Goal: Go to known website: Go to known website

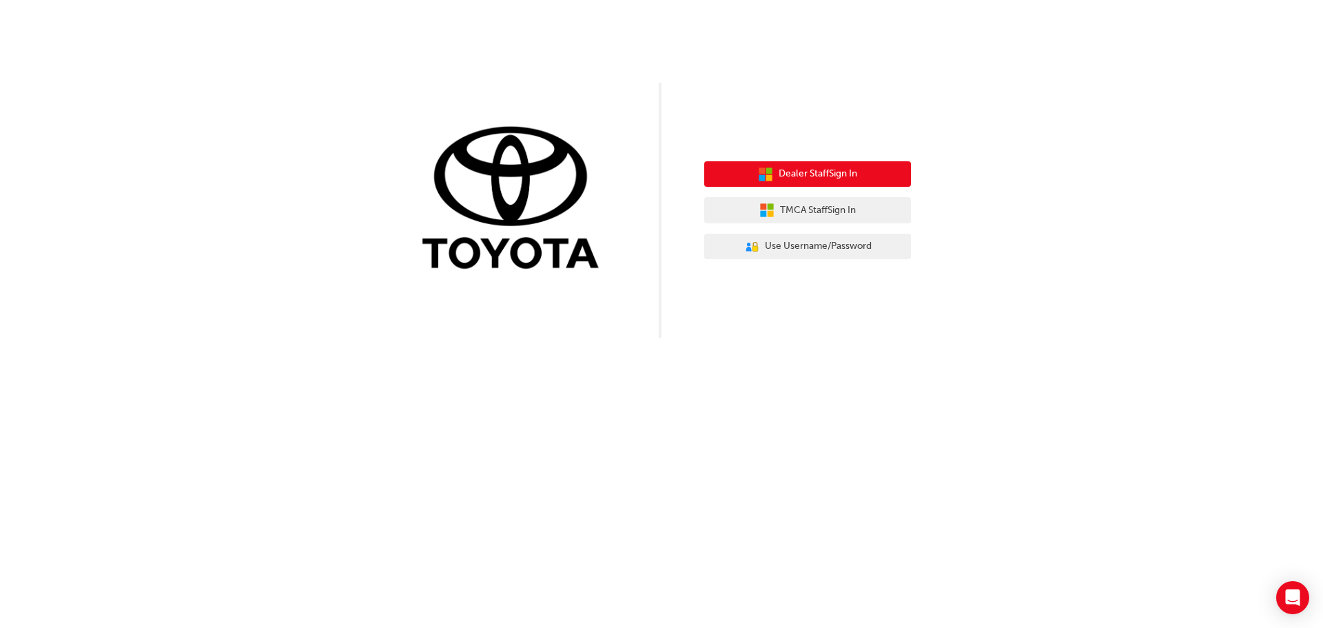
click at [795, 180] on span "Dealer Staff Sign In" at bounding box center [818, 174] width 79 height 16
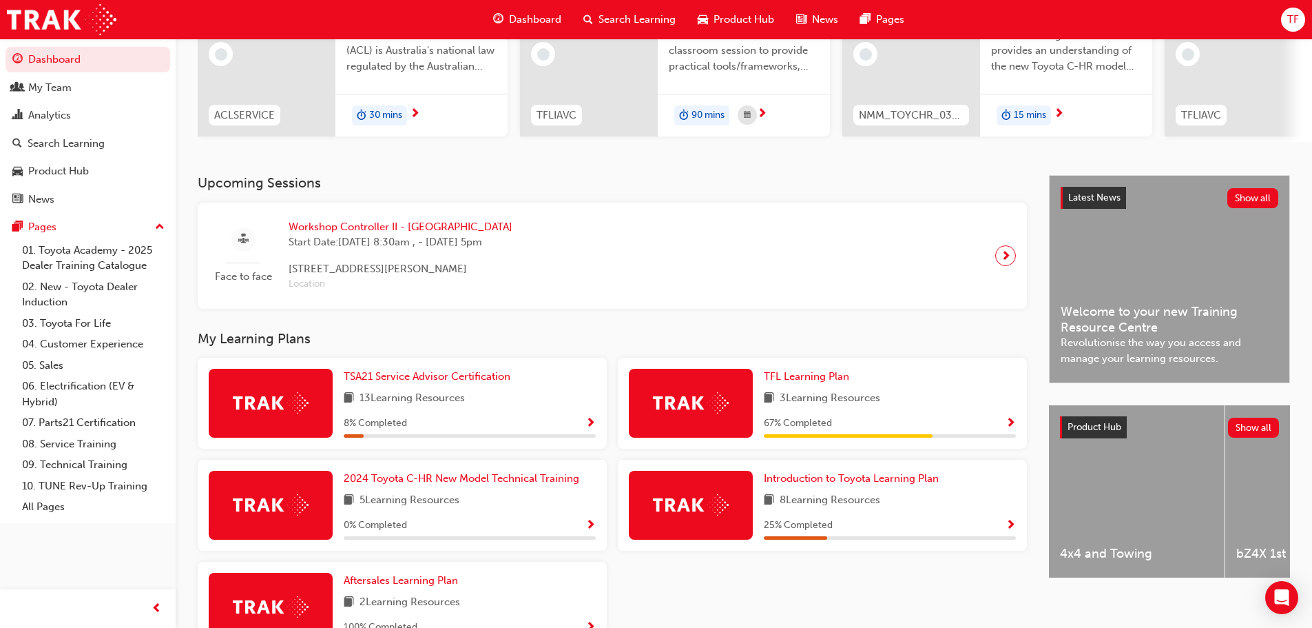
scroll to position [274, 0]
